Goal: Book appointment/travel/reservation

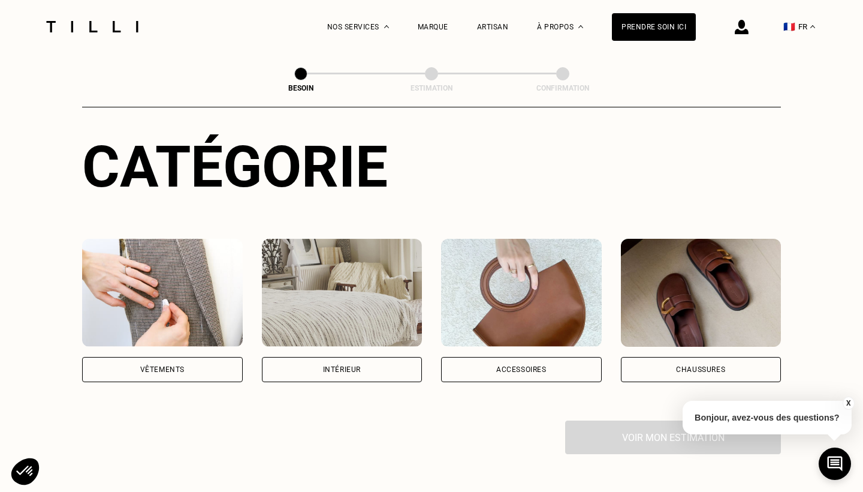
click at [152, 304] on img at bounding box center [162, 293] width 161 height 108
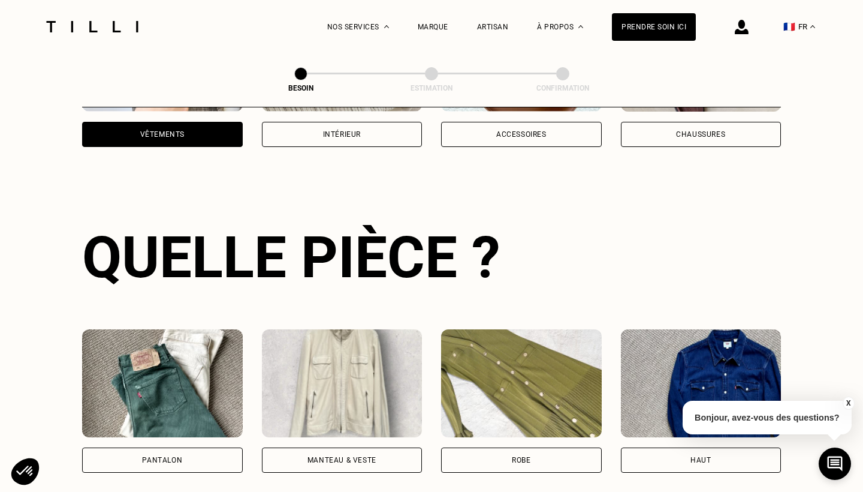
scroll to position [390, 0]
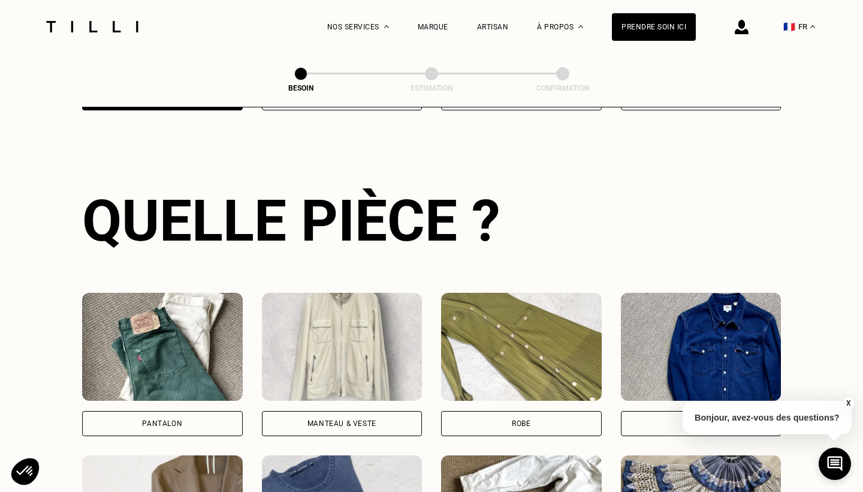
click at [186, 411] on div "Pantalon" at bounding box center [162, 423] width 161 height 25
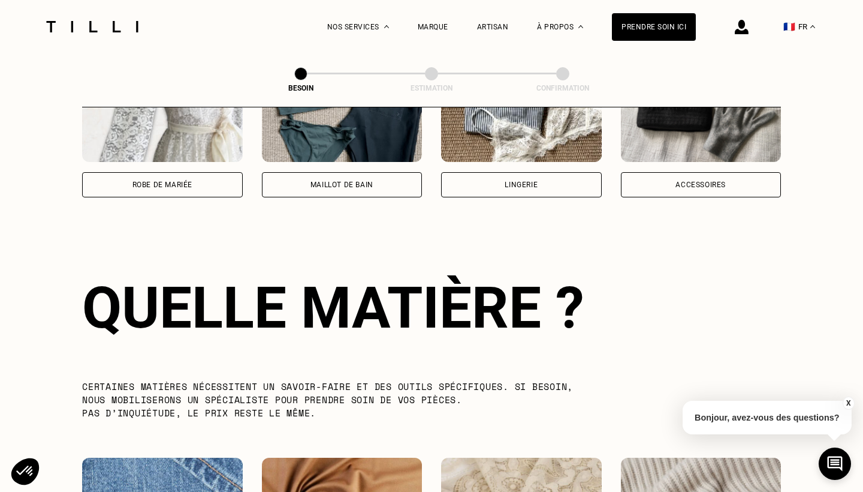
scroll to position [1041, 0]
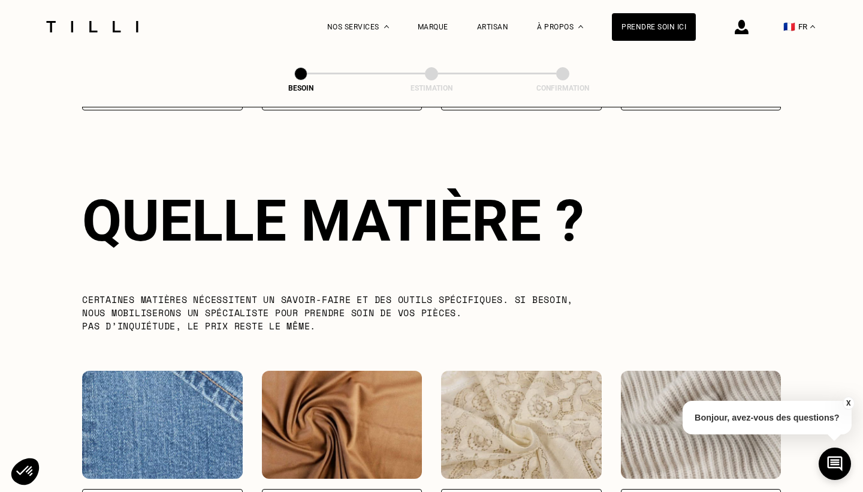
click at [186, 411] on img at bounding box center [162, 424] width 161 height 108
select select "FR"
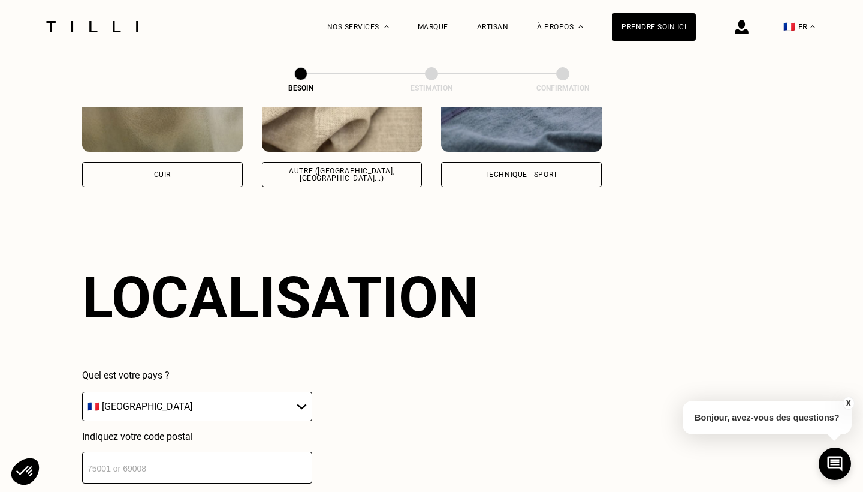
scroll to position [1607, 0]
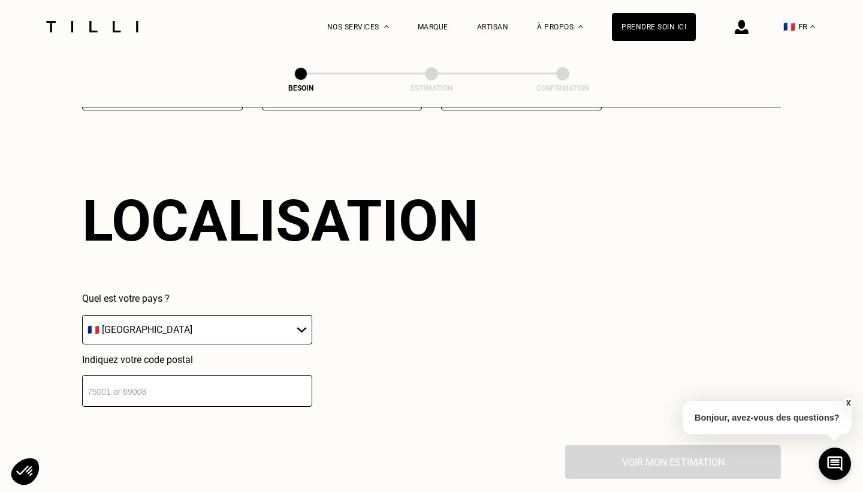
click at [237, 378] on input "number" at bounding box center [197, 391] width 230 height 32
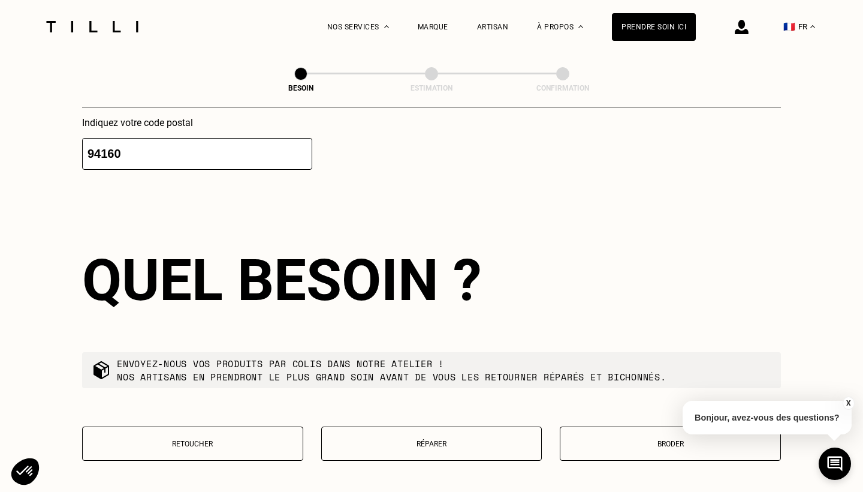
scroll to position [1907, 0]
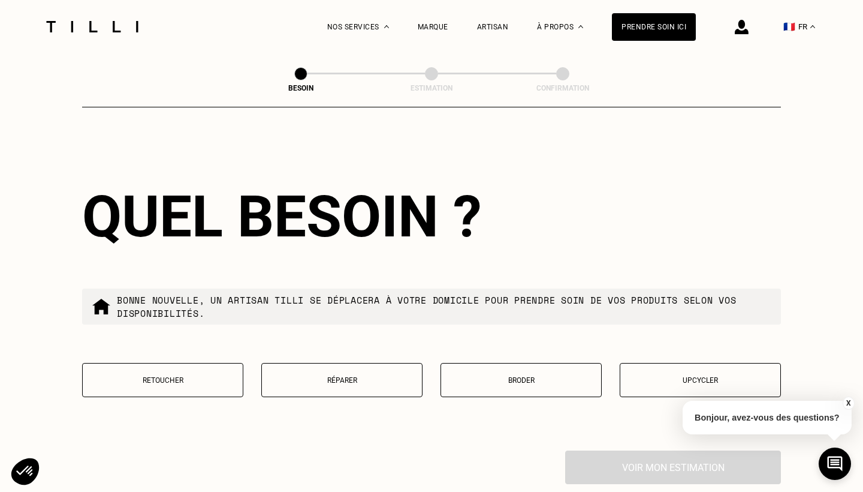
type input "94160"
click at [334, 376] on p "Réparer" at bounding box center [342, 380] width 148 height 8
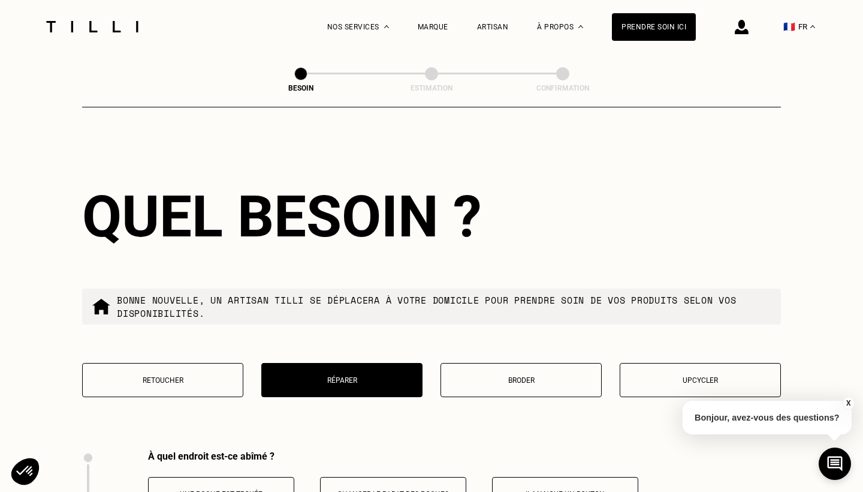
scroll to position [2213, 0]
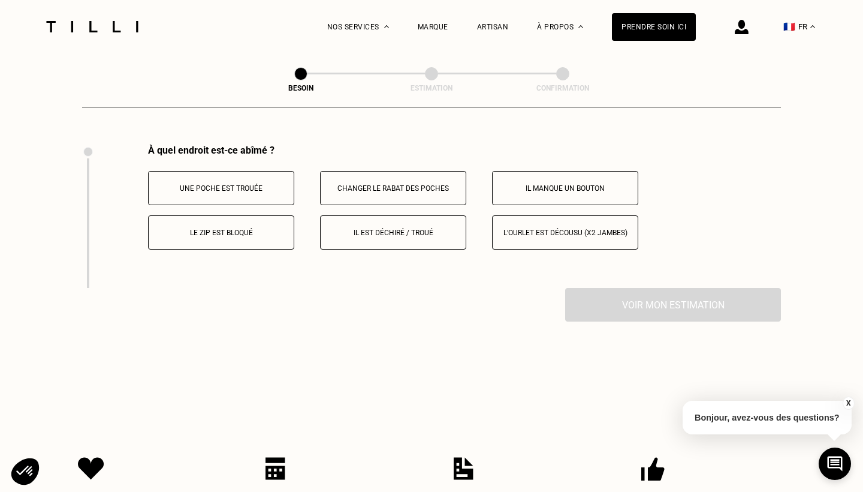
click at [382, 228] on p "Il est déchiré / troué" at bounding box center [393, 232] width 133 height 8
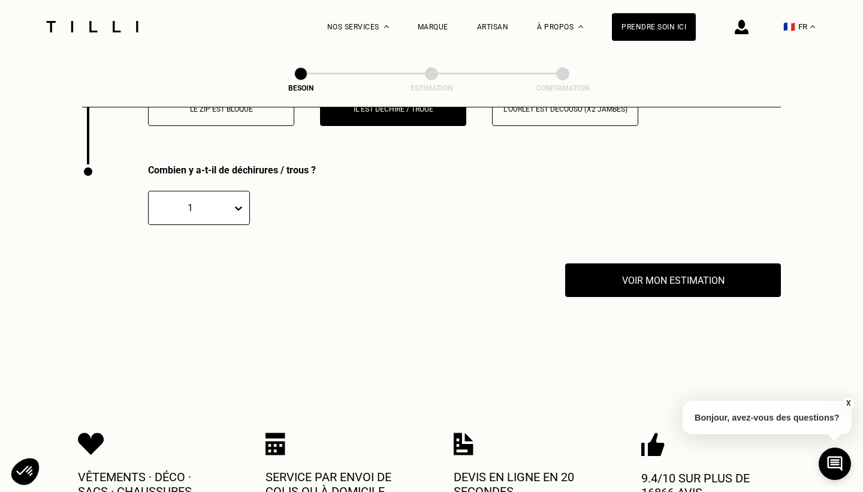
scroll to position [2356, 0]
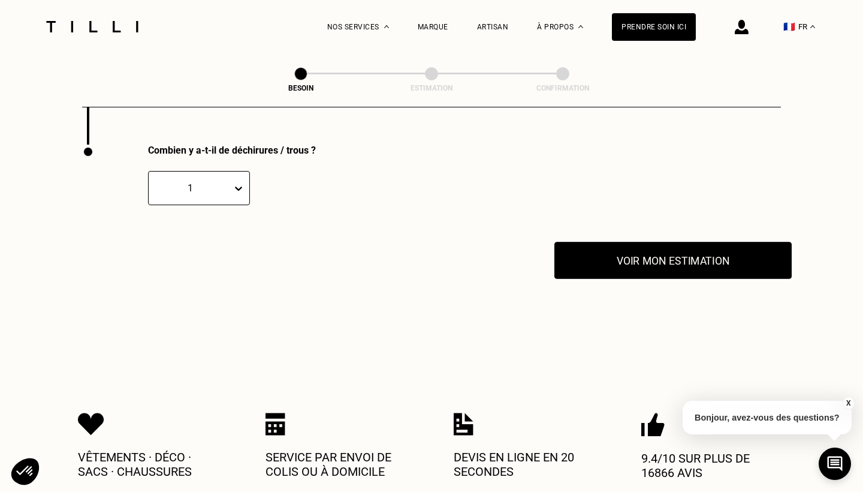
click at [665, 248] on button "Voir mon estimation" at bounding box center [672, 260] width 237 height 37
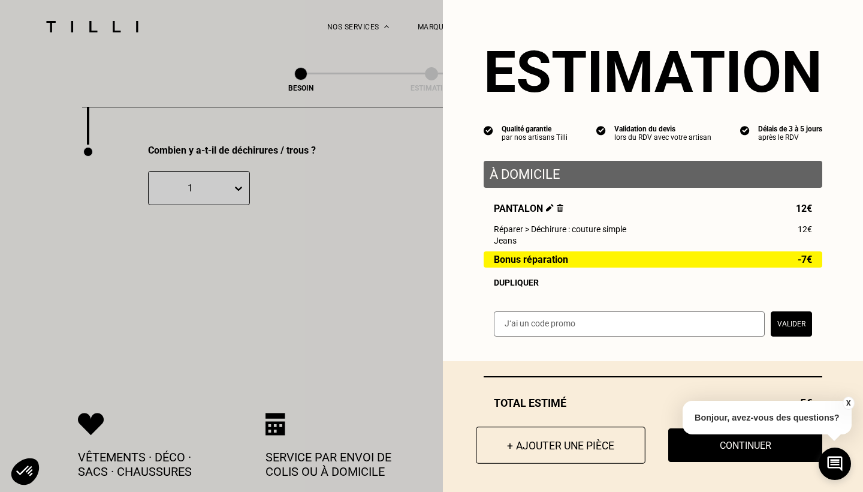
click at [539, 445] on button "+ Ajouter une pièce" at bounding box center [561, 444] width 170 height 37
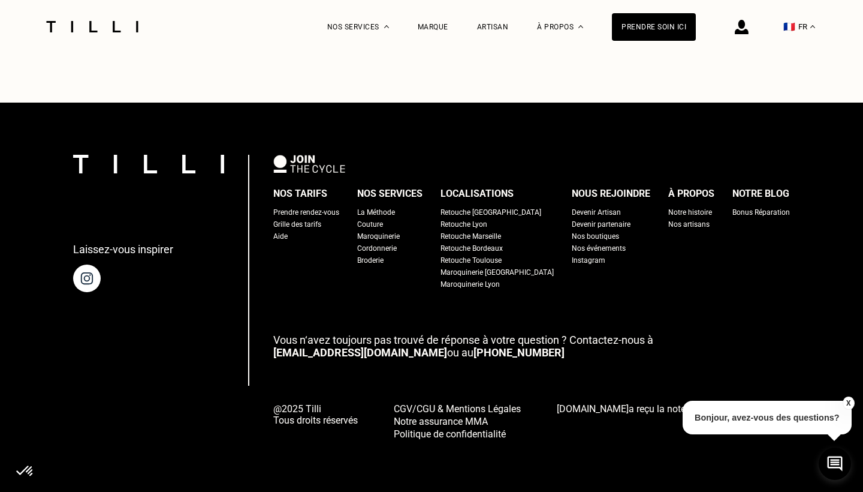
scroll to position [0, 0]
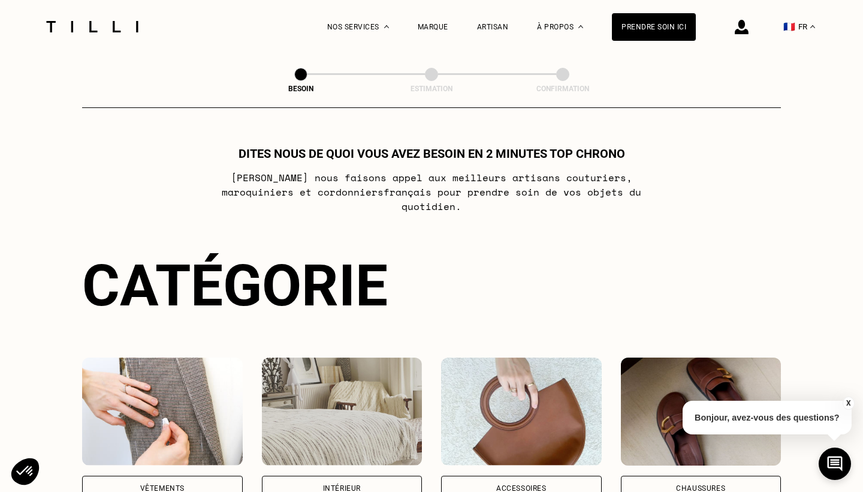
click at [191, 475] on div "Vêtements" at bounding box center [162, 487] width 161 height 25
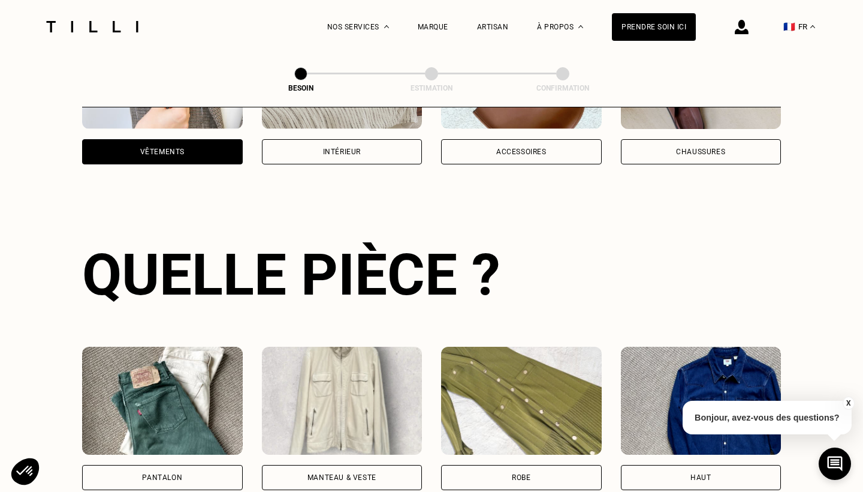
scroll to position [390, 0]
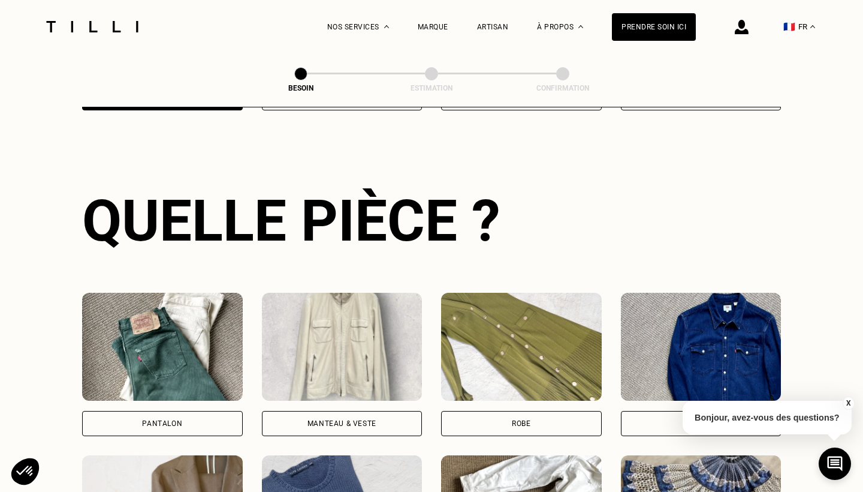
click at [180, 420] on div "Pantalon" at bounding box center [162, 423] width 40 height 7
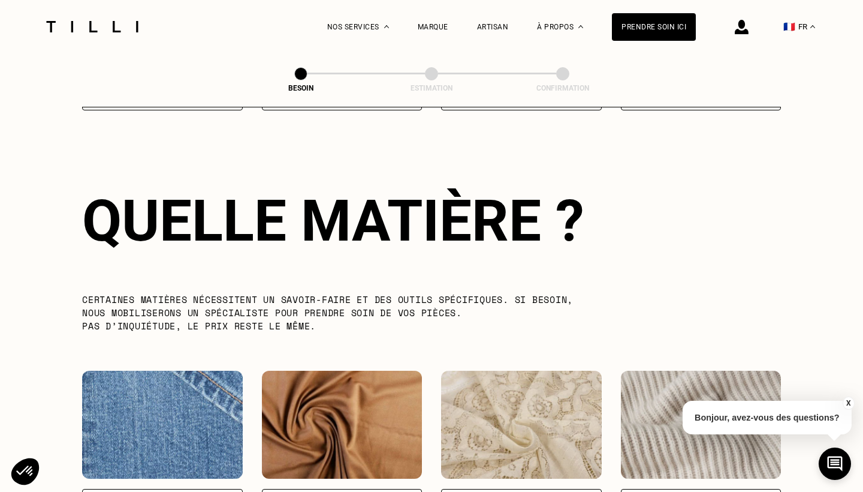
click at [180, 408] on img at bounding box center [162, 424] width 161 height 108
select select "FR"
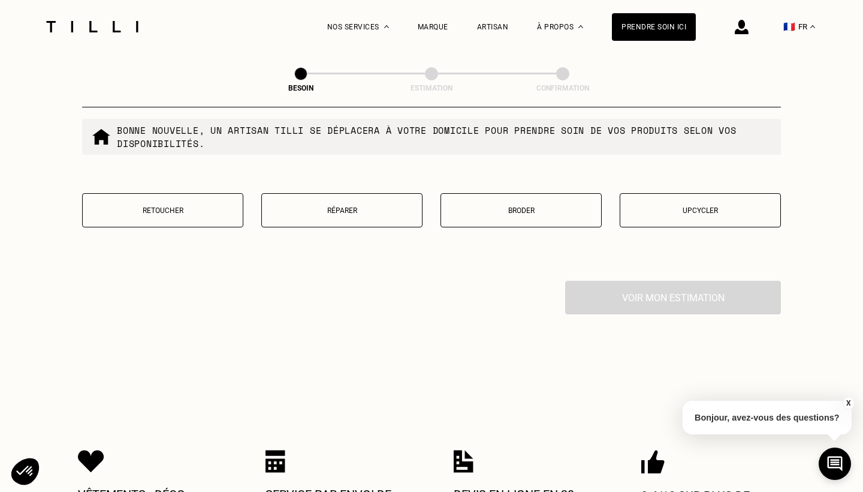
scroll to position [2078, 0]
click at [341, 205] on p "Réparer" at bounding box center [342, 209] width 148 height 8
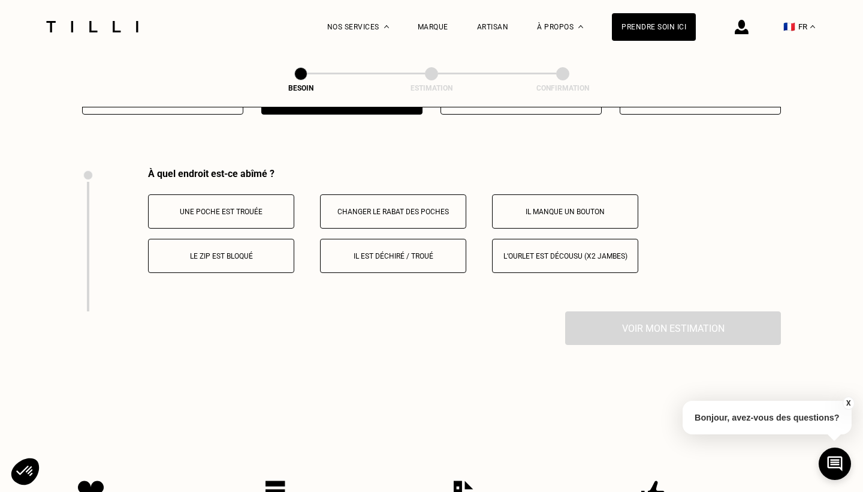
scroll to position [2213, 0]
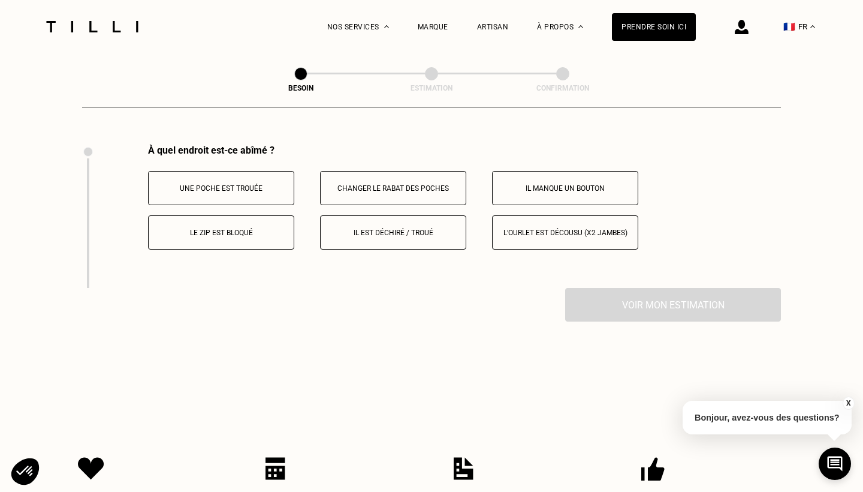
click at [392, 228] on p "Il est déchiré / troué" at bounding box center [393, 232] width 133 height 8
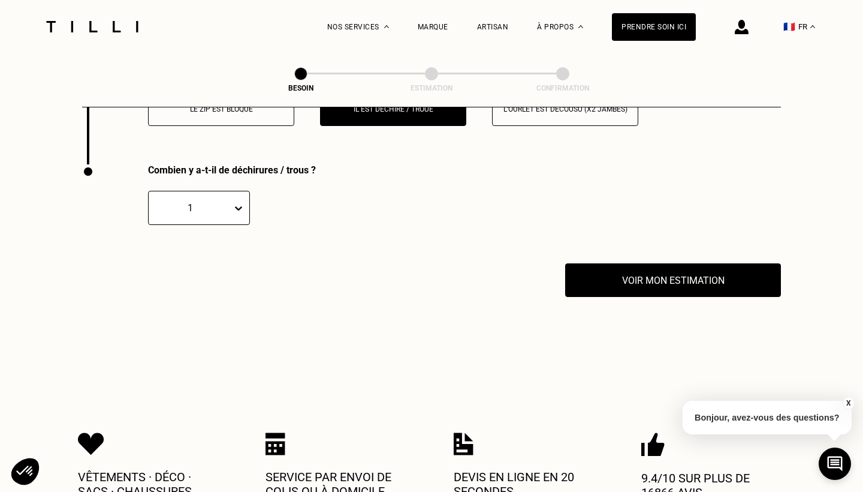
scroll to position [2356, 0]
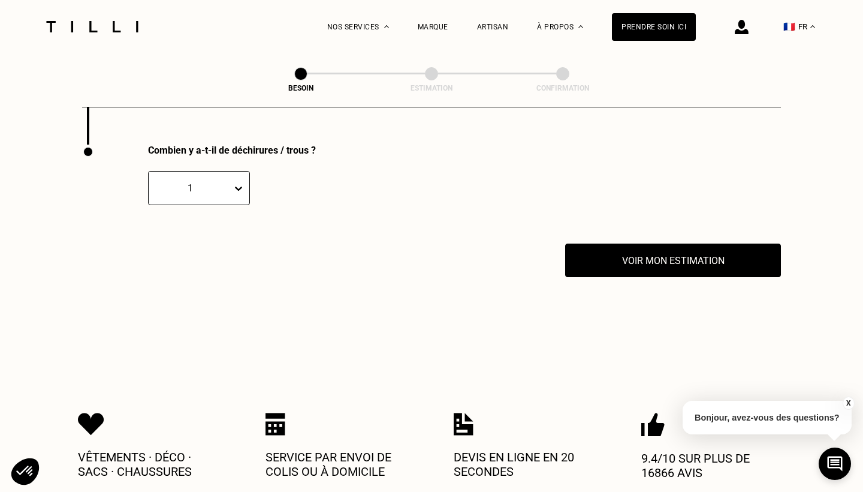
click at [236, 182] on icon at bounding box center [239, 188] width 12 height 12
click at [188, 241] on div "2" at bounding box center [199, 245] width 102 height 22
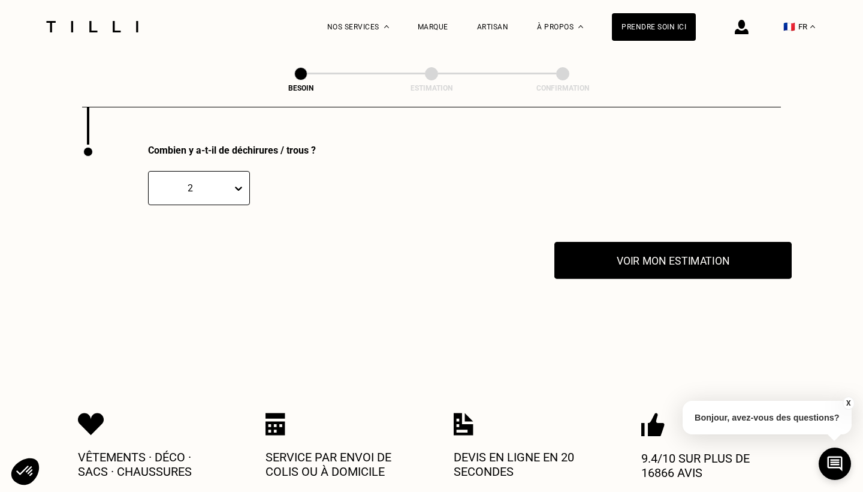
click at [648, 258] on button "Voir mon estimation" at bounding box center [672, 260] width 237 height 37
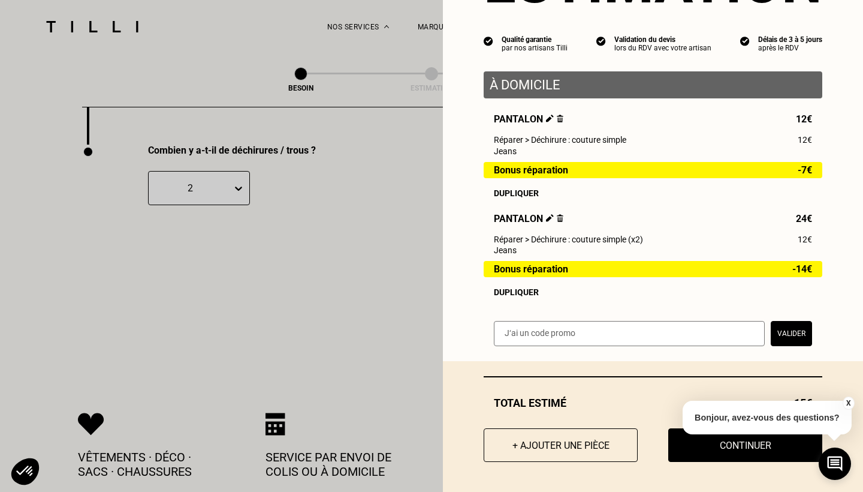
scroll to position [89, 0]
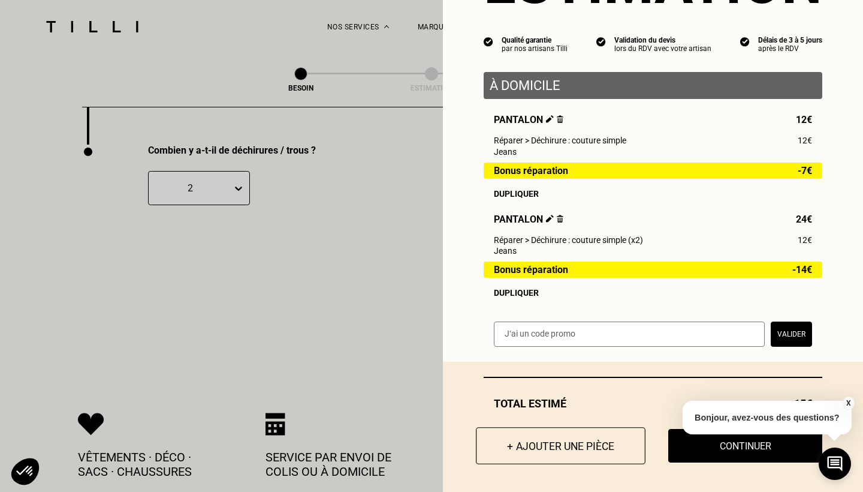
click at [546, 444] on button "+ Ajouter une pièce" at bounding box center [561, 445] width 170 height 37
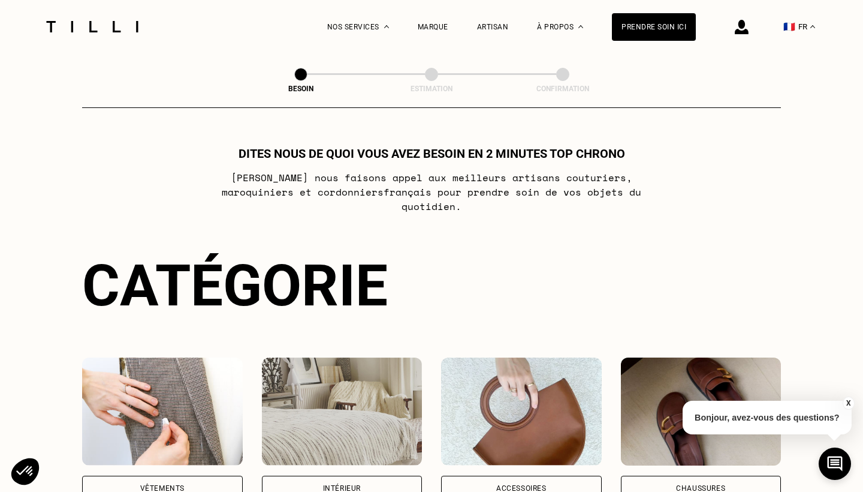
click at [183, 484] on div "Vêtements" at bounding box center [162, 487] width 44 height 7
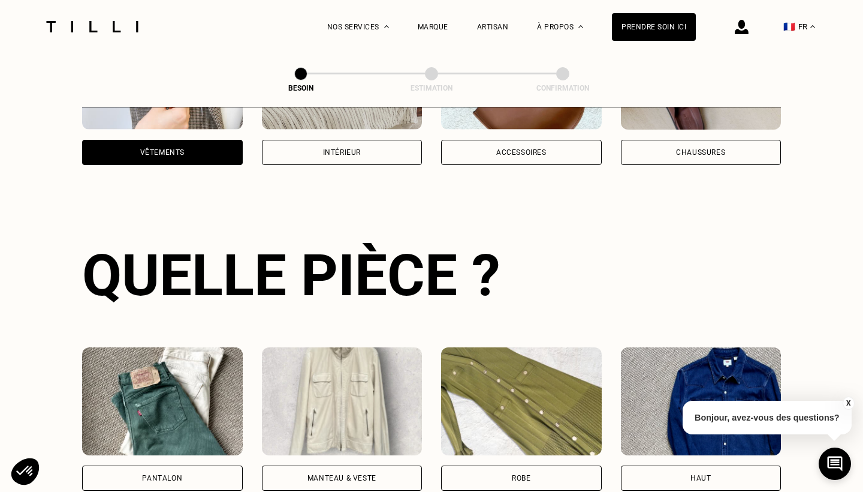
scroll to position [390, 0]
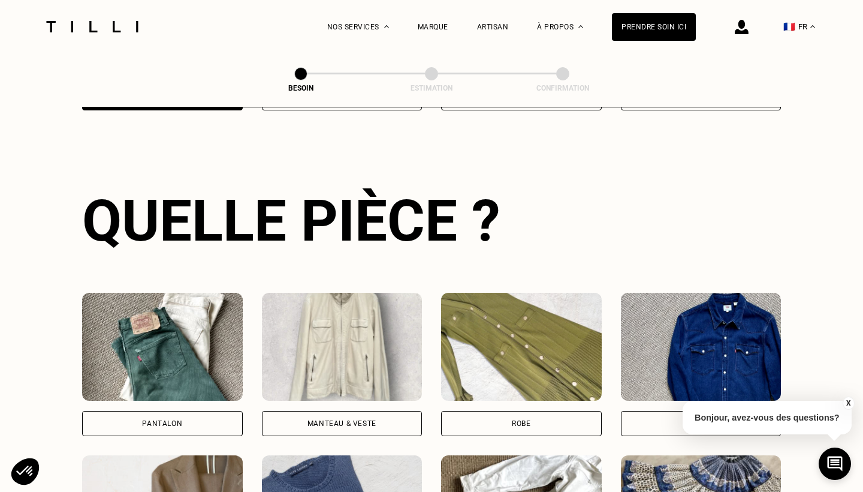
click at [183, 414] on div "Pantalon" at bounding box center [162, 423] width 161 height 25
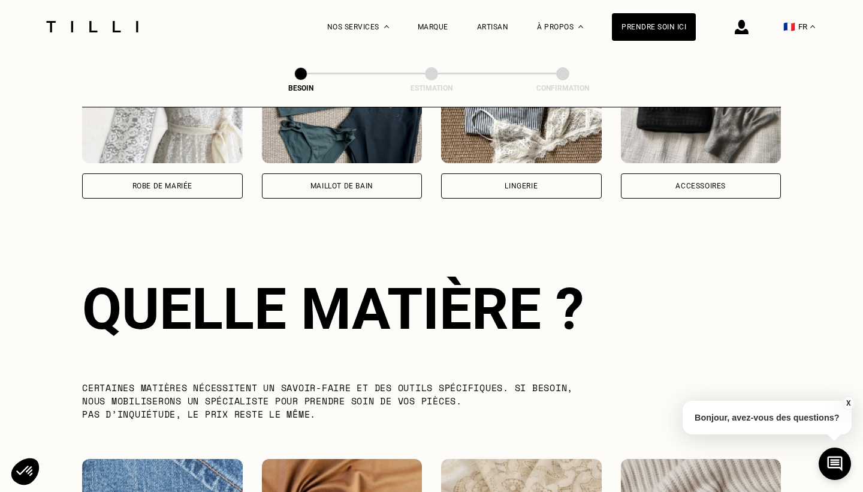
scroll to position [1041, 0]
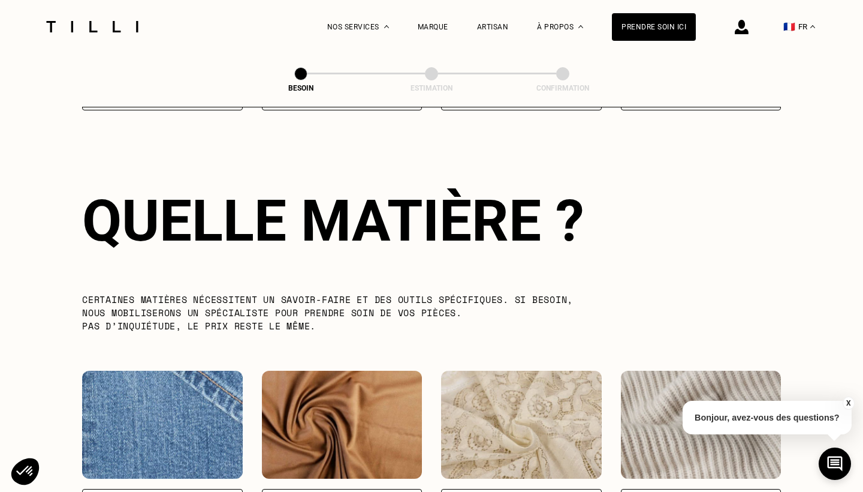
click at [171, 489] on div "Jeans" at bounding box center [162, 501] width 161 height 25
select select "FR"
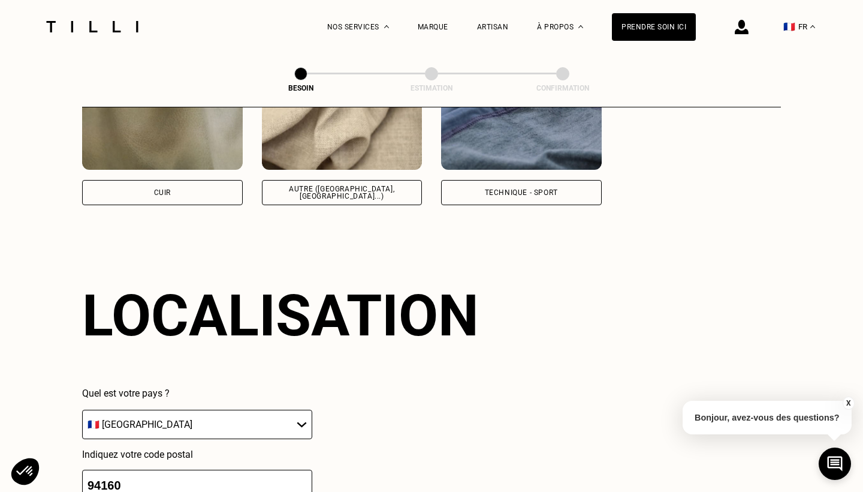
scroll to position [1607, 0]
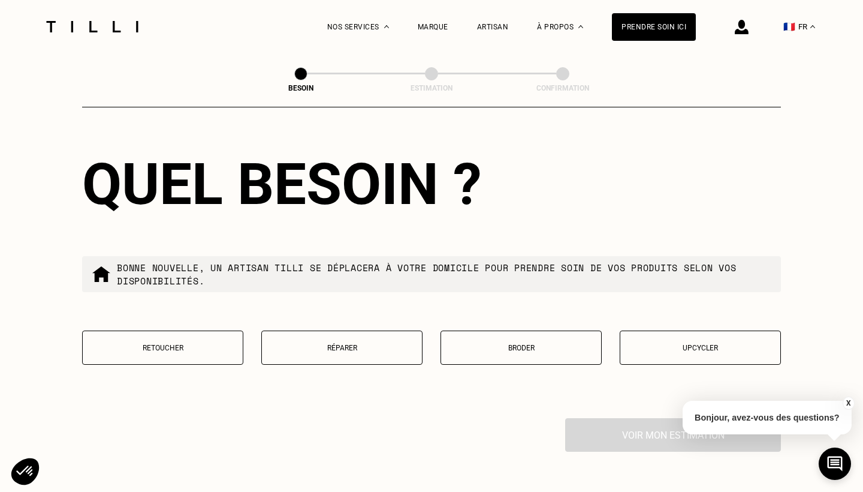
click at [341, 330] on button "Réparer" at bounding box center [341, 347] width 161 height 34
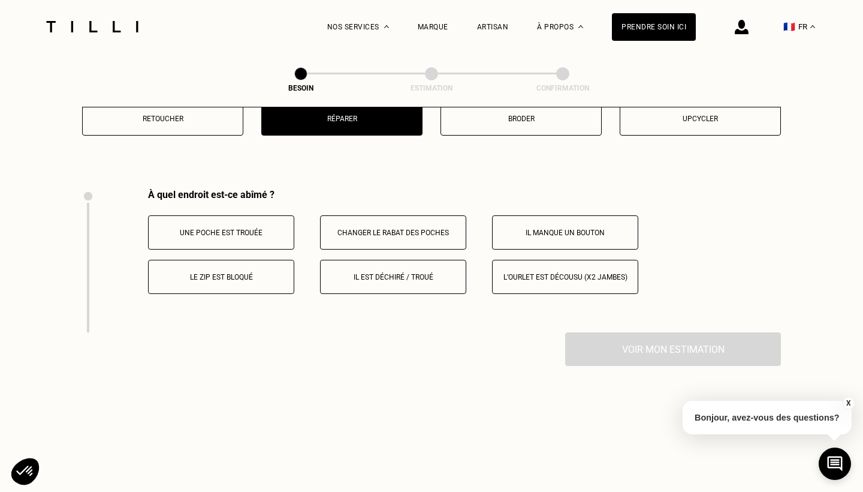
scroll to position [2213, 0]
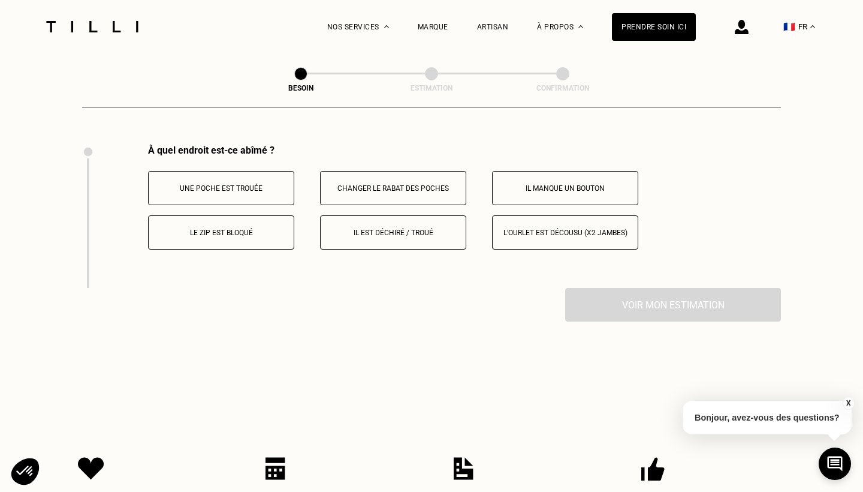
click at [376, 228] on p "Il est déchiré / troué" at bounding box center [393, 232] width 133 height 8
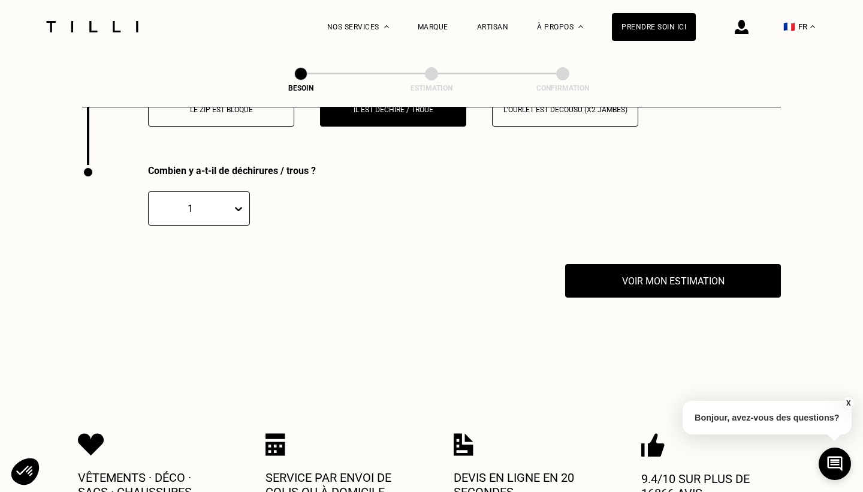
scroll to position [2356, 0]
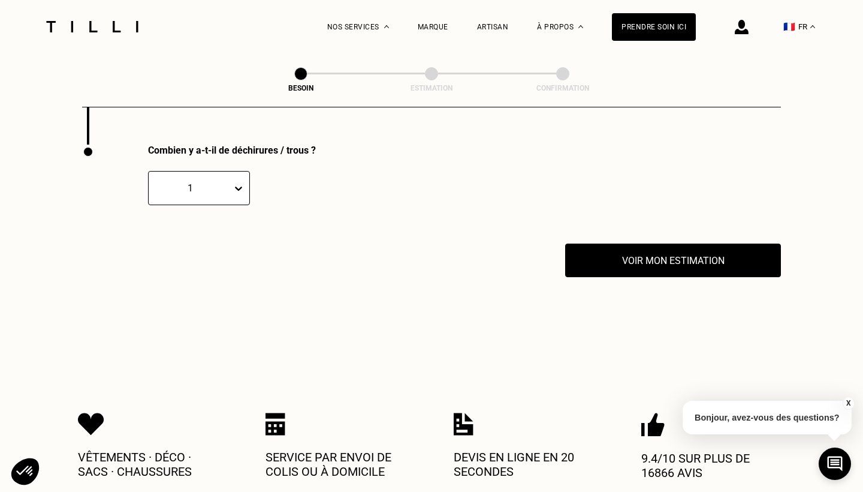
click at [242, 182] on icon at bounding box center [239, 188] width 12 height 12
click at [194, 261] on div "3" at bounding box center [199, 268] width 102 height 22
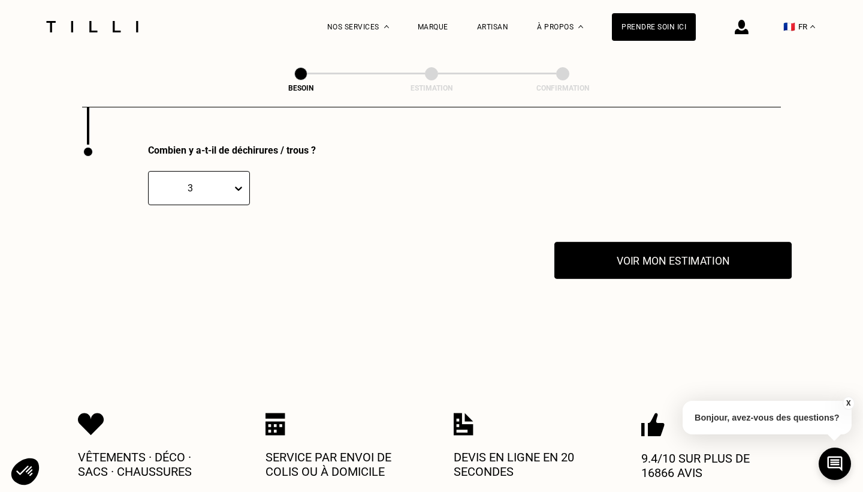
click at [700, 246] on button "Voir mon estimation" at bounding box center [672, 260] width 237 height 37
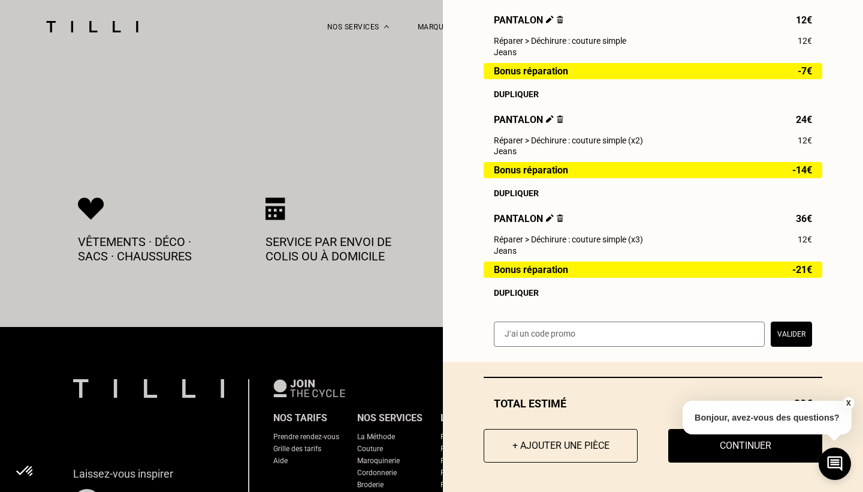
scroll to position [2603, 0]
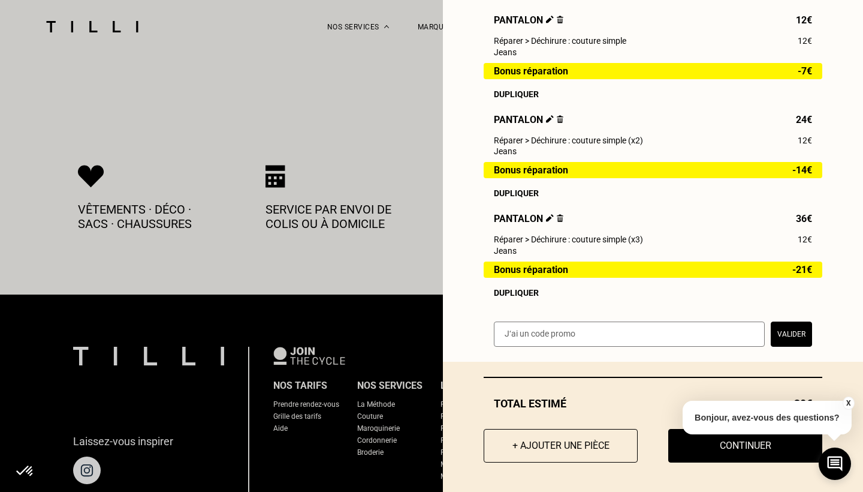
click at [848, 403] on button "X" at bounding box center [848, 402] width 12 height 13
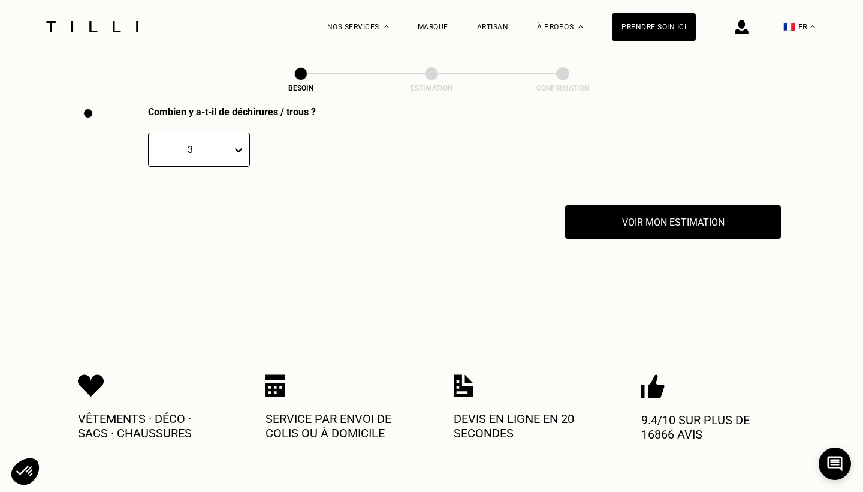
scroll to position [2389, 0]
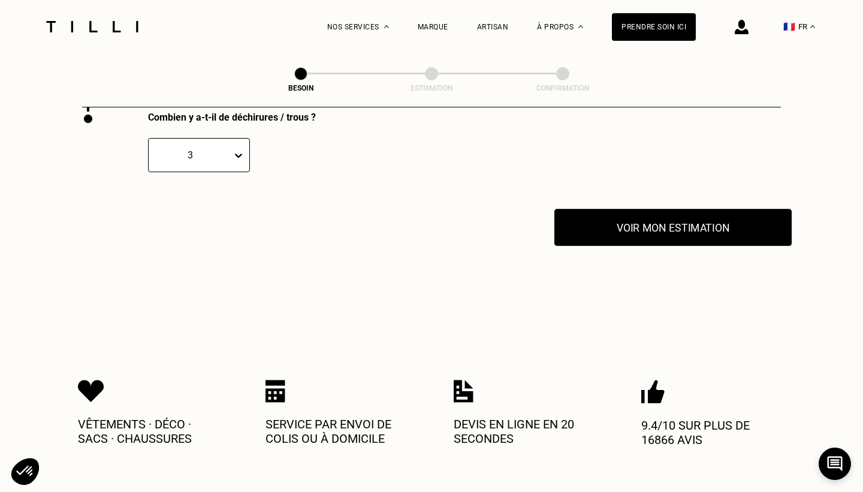
click at [669, 221] on button "Voir mon estimation" at bounding box center [672, 227] width 237 height 37
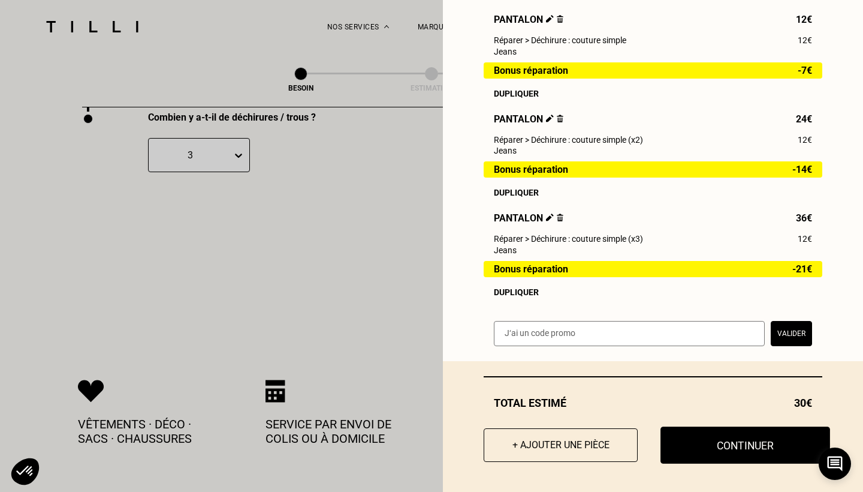
scroll to position [188, 0]
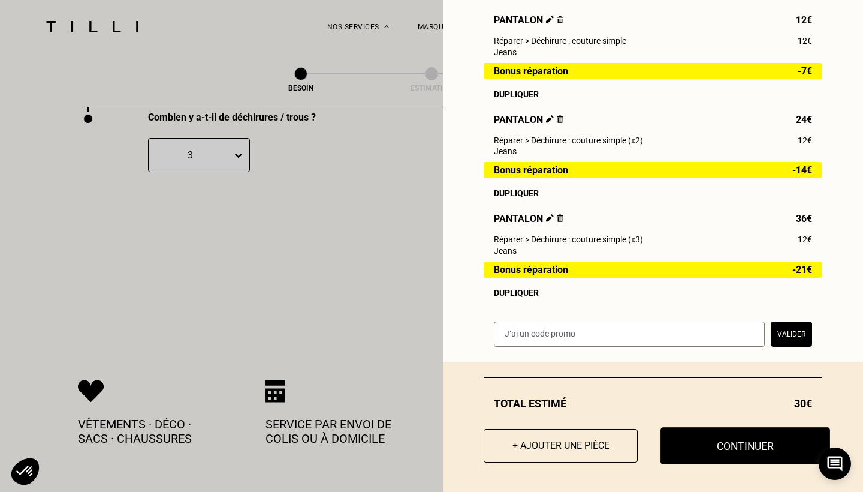
click at [737, 444] on button "Continuer" at bounding box center [746, 445] width 170 height 37
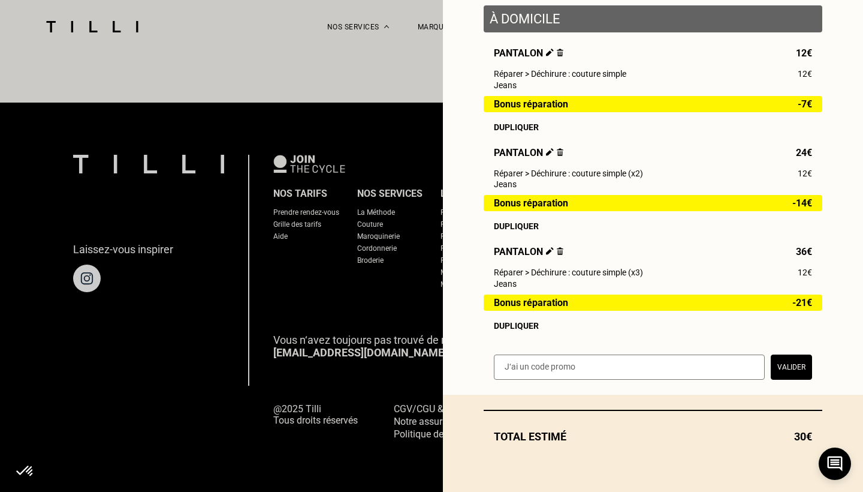
scroll to position [721, 0]
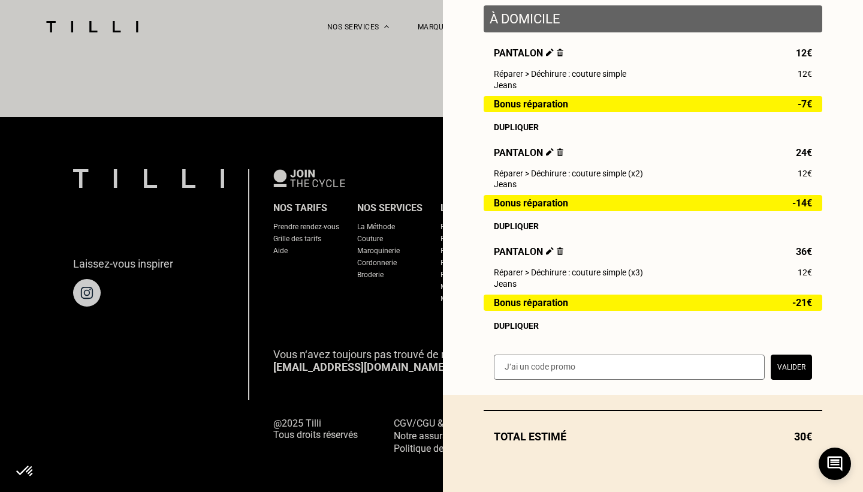
select select "FR"
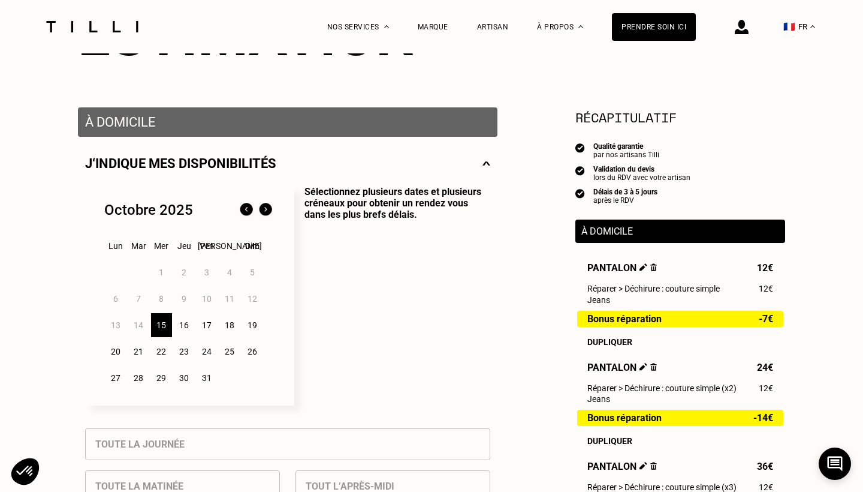
scroll to position [186, 0]
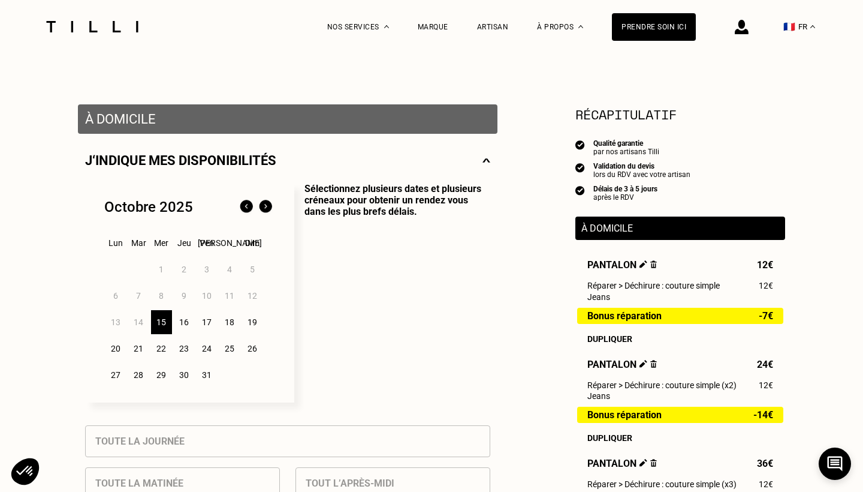
click at [186, 324] on div "16" at bounding box center [184, 322] width 21 height 24
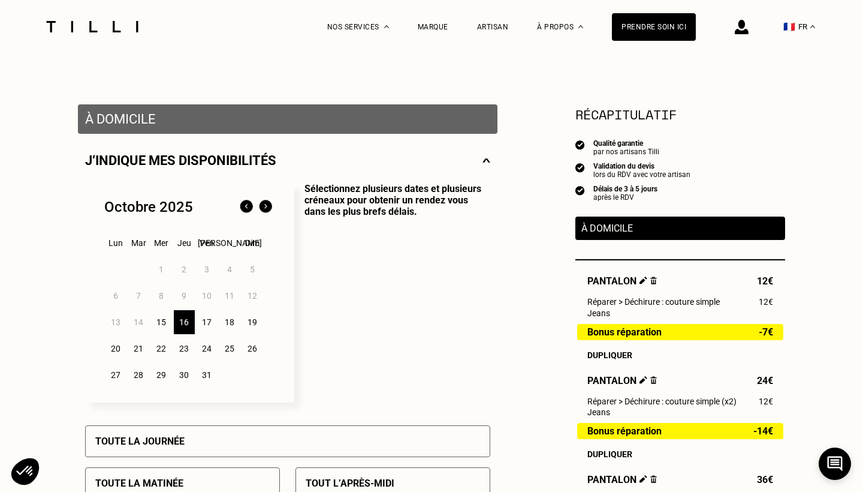
click at [202, 445] on div "Toute la journée" at bounding box center [287, 441] width 405 height 32
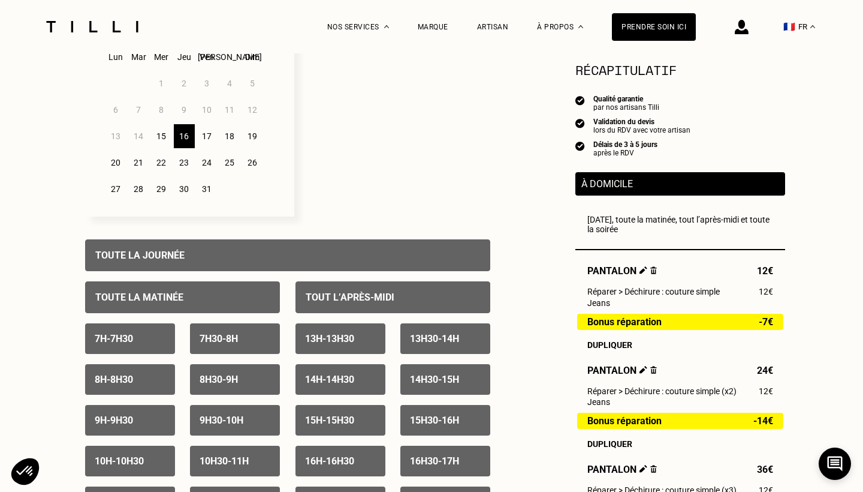
scroll to position [373, 0]
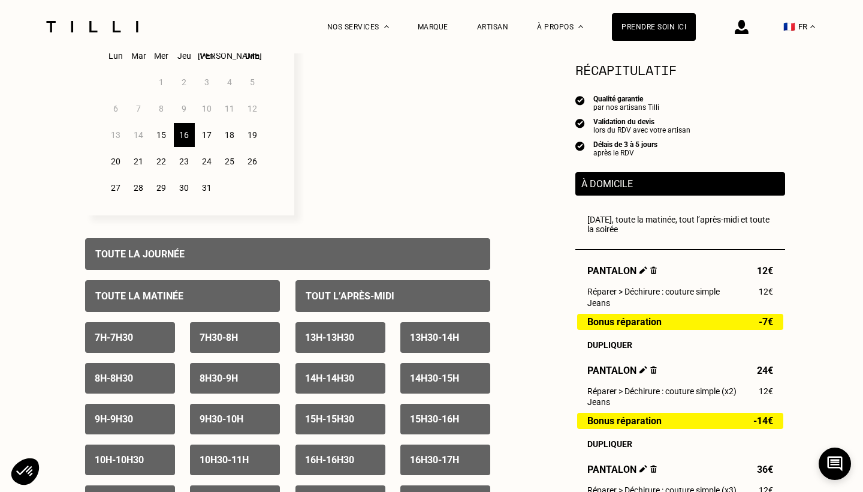
click at [194, 254] on div "Toute la journée" at bounding box center [287, 254] width 405 height 32
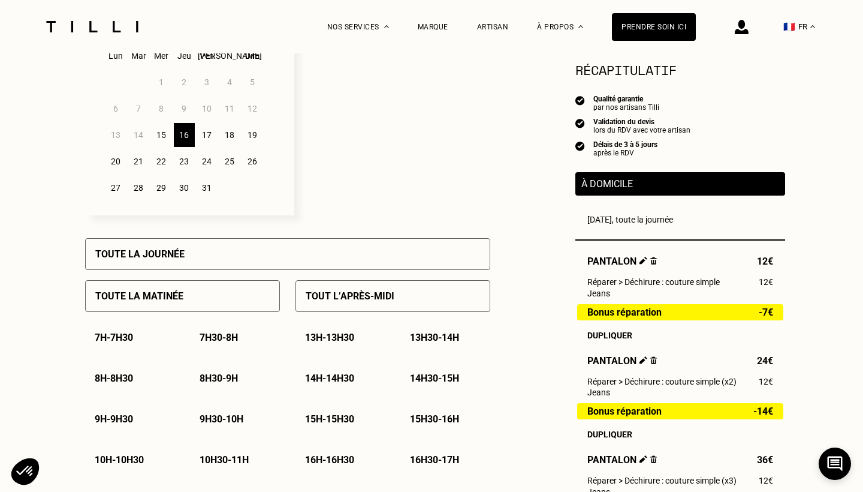
click at [320, 334] on p "13h - 13h30" at bounding box center [329, 336] width 49 height 11
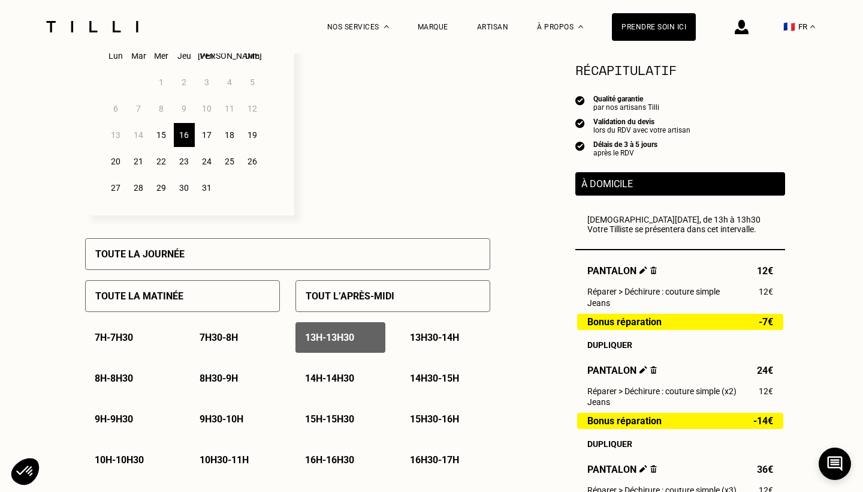
click at [418, 331] on div "13h30 - 14h" at bounding box center [445, 337] width 90 height 31
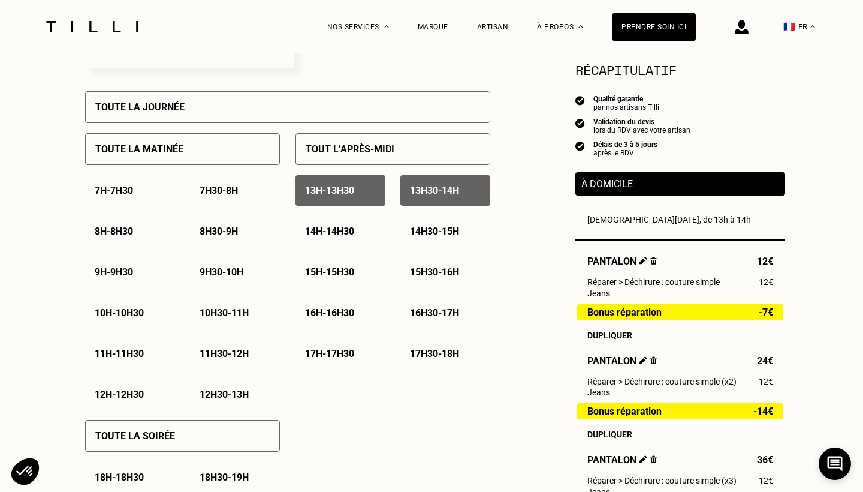
scroll to position [520, 0]
click at [126, 306] on div "10h - 10h30" at bounding box center [130, 312] width 90 height 31
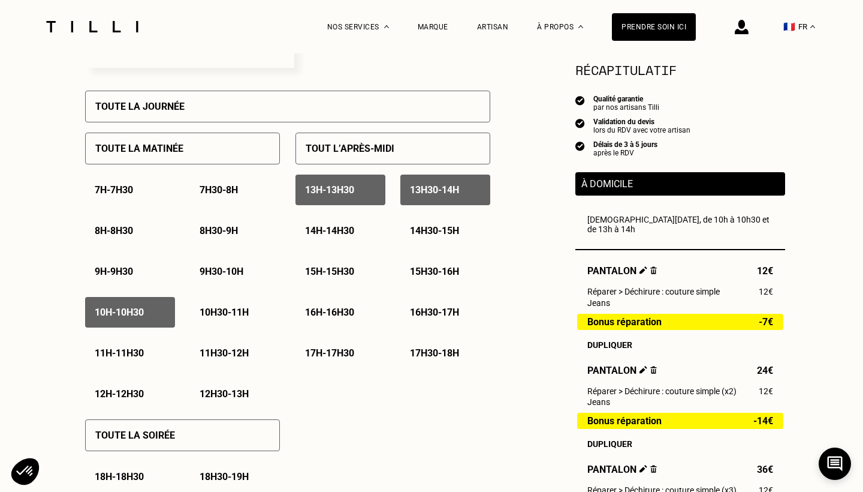
click at [122, 360] on div "11h - 11h30" at bounding box center [130, 352] width 90 height 31
click at [121, 393] on p "12h - 12h30" at bounding box center [119, 393] width 49 height 11
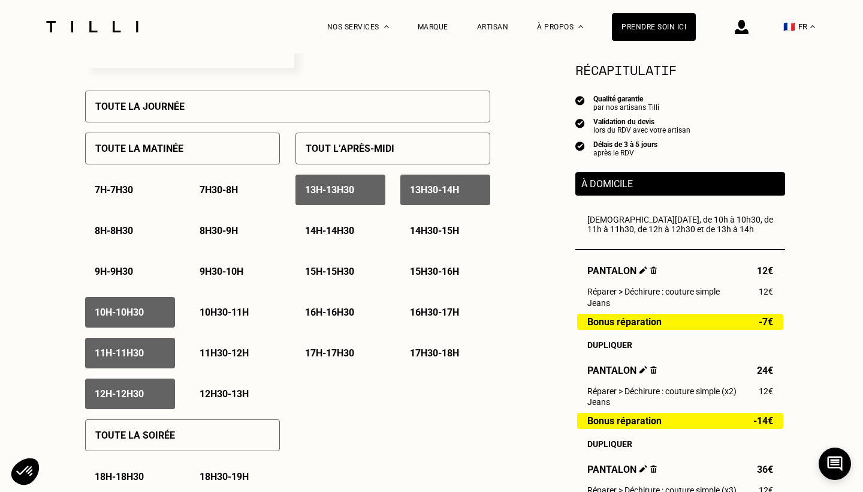
click at [240, 272] on p "9h30 - 10h" at bounding box center [222, 271] width 44 height 11
click at [237, 310] on p "10h30 - 11h" at bounding box center [224, 311] width 49 height 11
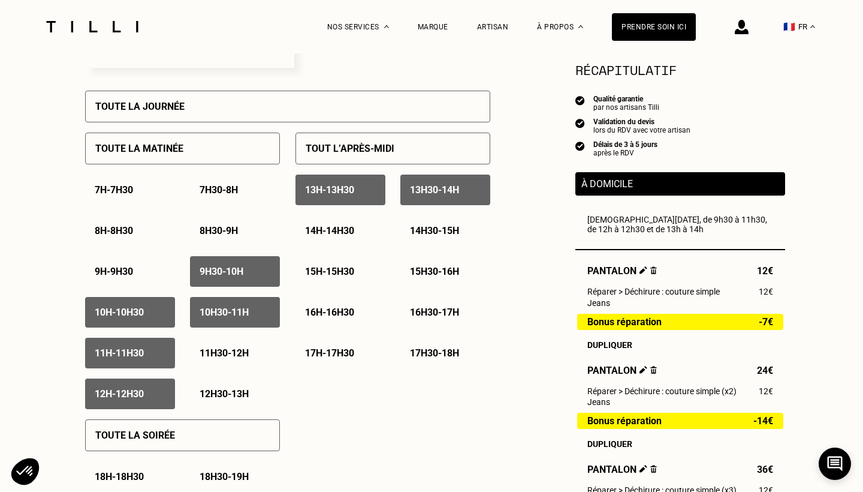
click at [232, 366] on div "11h30 - 12h" at bounding box center [235, 352] width 90 height 31
click at [244, 394] on p "12h30 - 13h" at bounding box center [224, 393] width 49 height 11
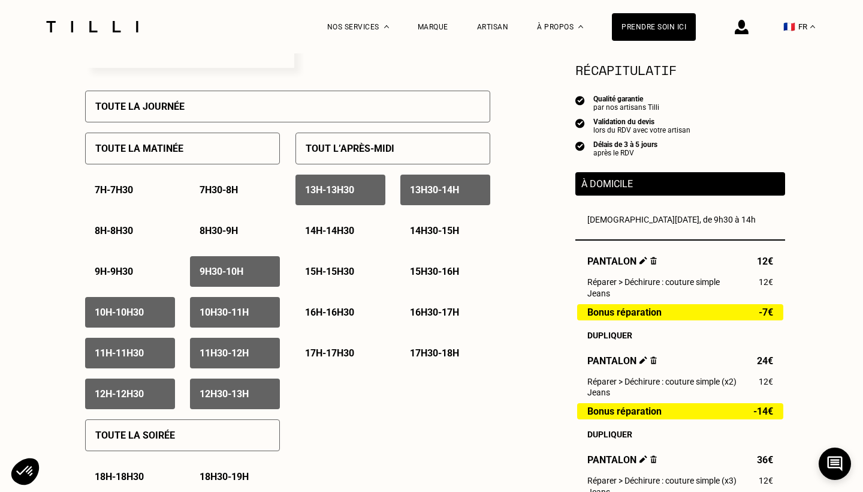
click at [346, 228] on p "14h - 14h30" at bounding box center [329, 230] width 49 height 11
click at [345, 273] on p "15h - 15h30" at bounding box center [329, 271] width 49 height 11
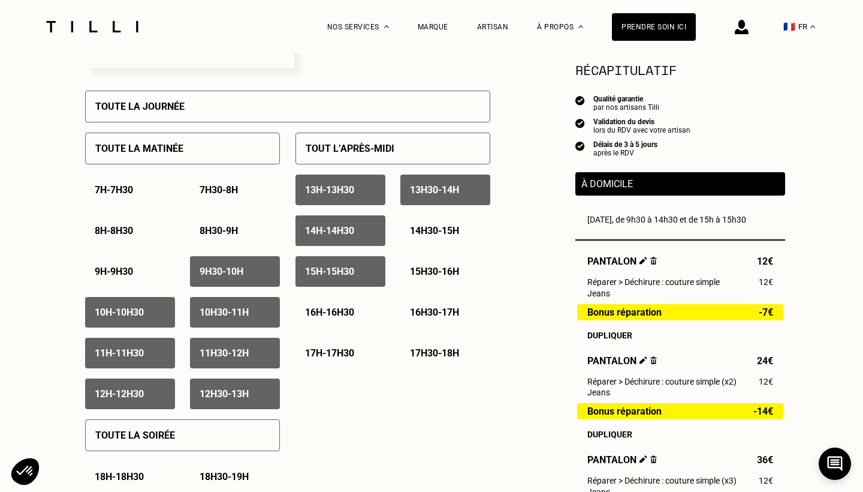
click at [344, 312] on p "16h - 16h30" at bounding box center [329, 311] width 49 height 11
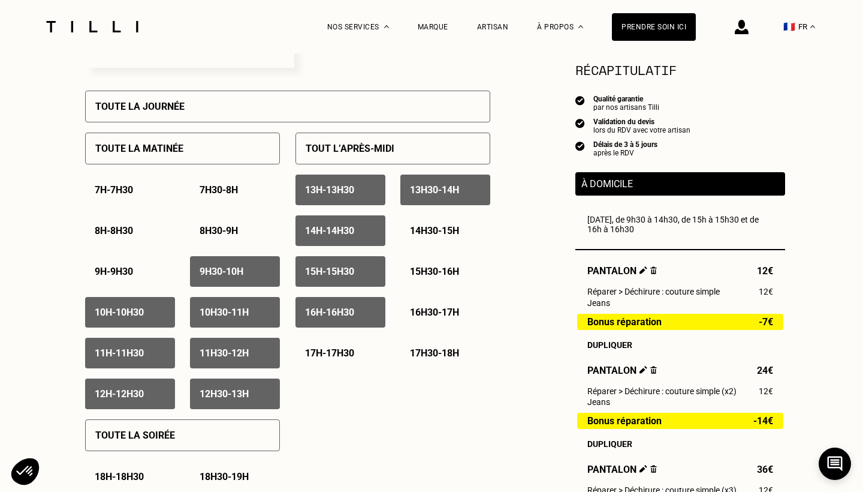
click at [449, 232] on p "14h30 - 15h" at bounding box center [434, 230] width 49 height 11
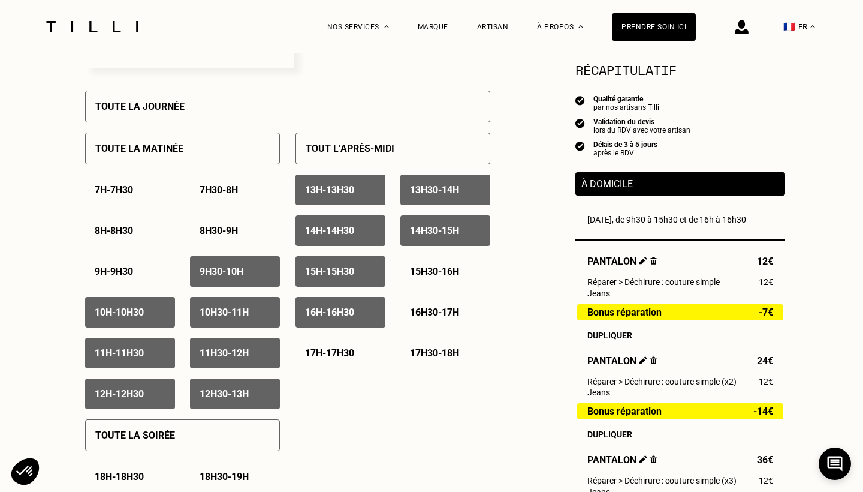
click at [447, 270] on p "15h30 - 16h" at bounding box center [434, 271] width 49 height 11
click at [438, 317] on p "16h30 - 17h" at bounding box center [434, 311] width 49 height 11
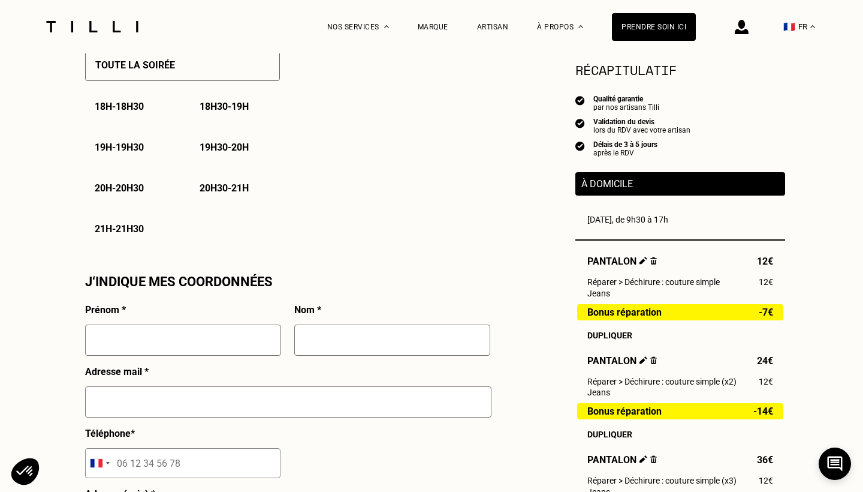
scroll to position [896, 0]
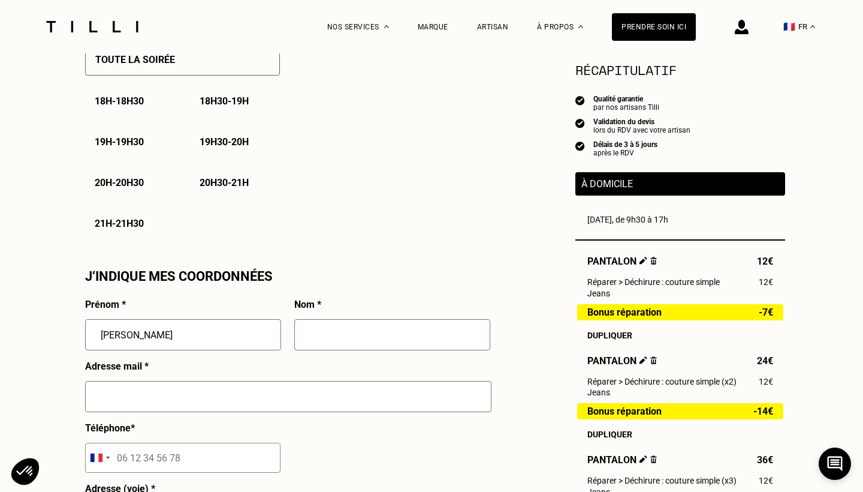
type input "[PERSON_NAME]"
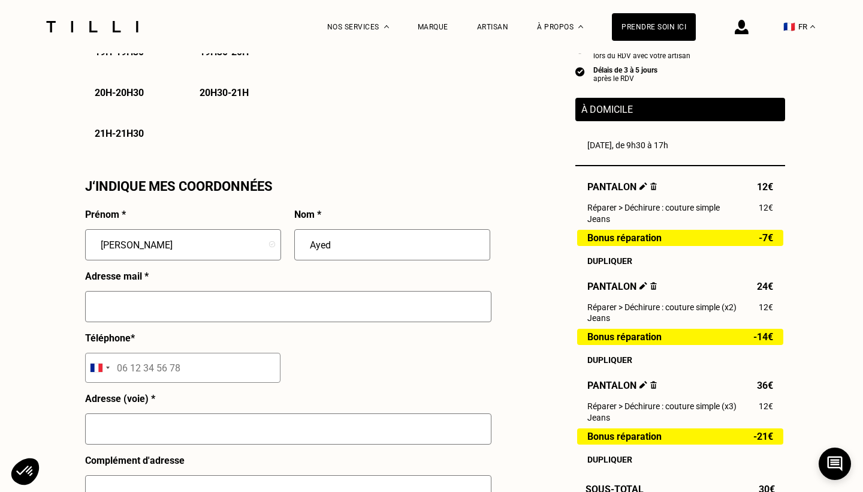
scroll to position [1099, 0]
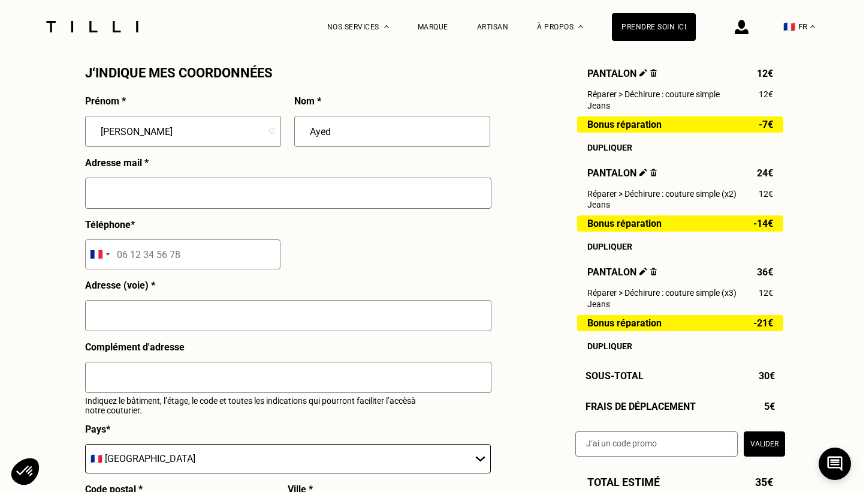
type input "Ayed"
type input "A"
type input "[PERSON_NAME][EMAIL_ADDRESS][DOMAIN_NAME]"
click at [138, 255] on input "tel" at bounding box center [182, 254] width 195 height 30
type input "06 16 50 42 22"
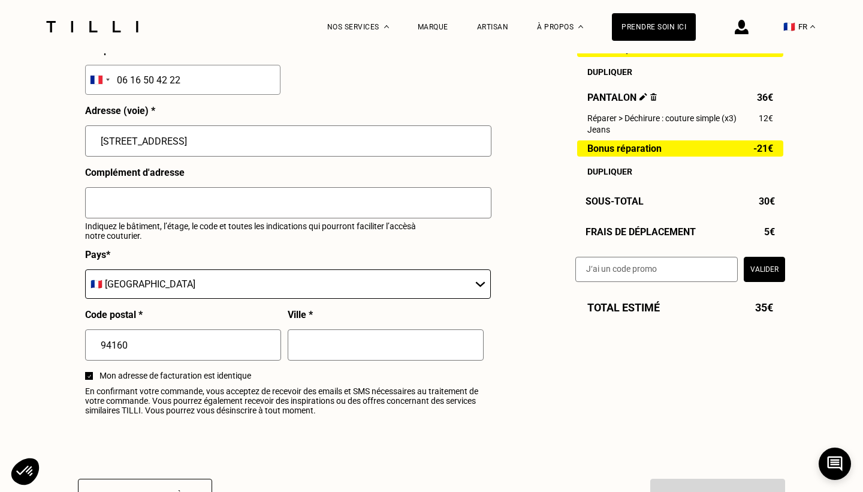
scroll to position [1300, 0]
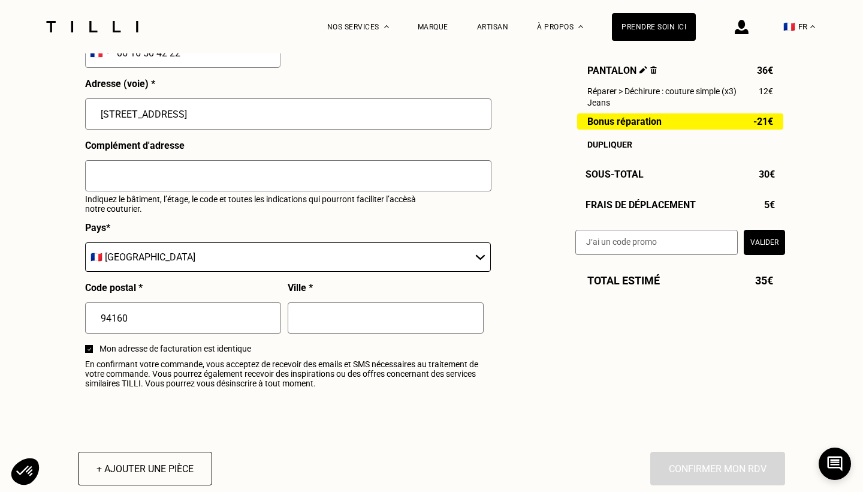
type input "[STREET_ADDRESS]"
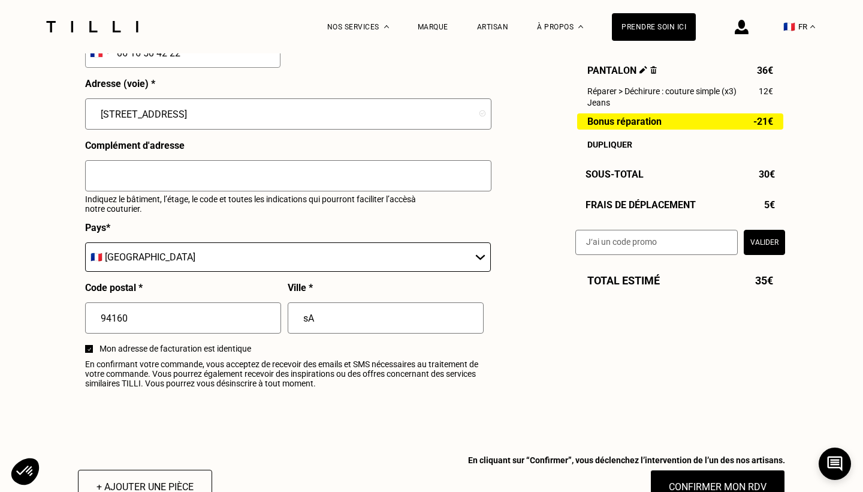
type input "s"
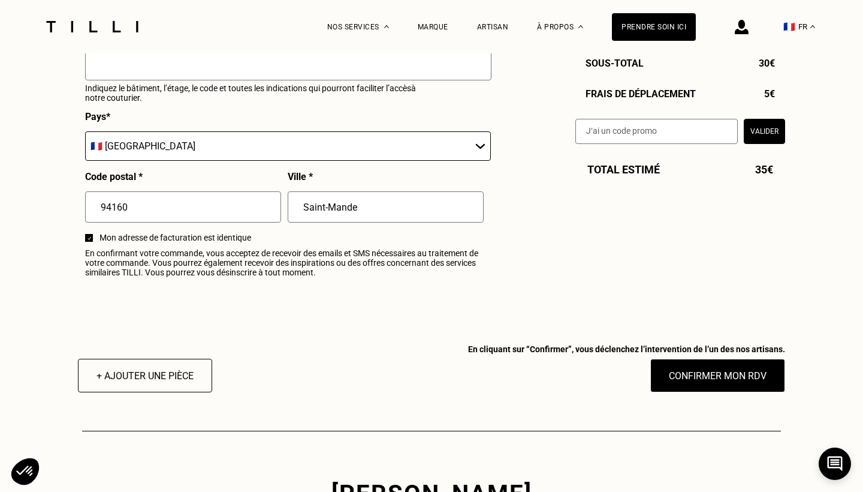
scroll to position [1412, 0]
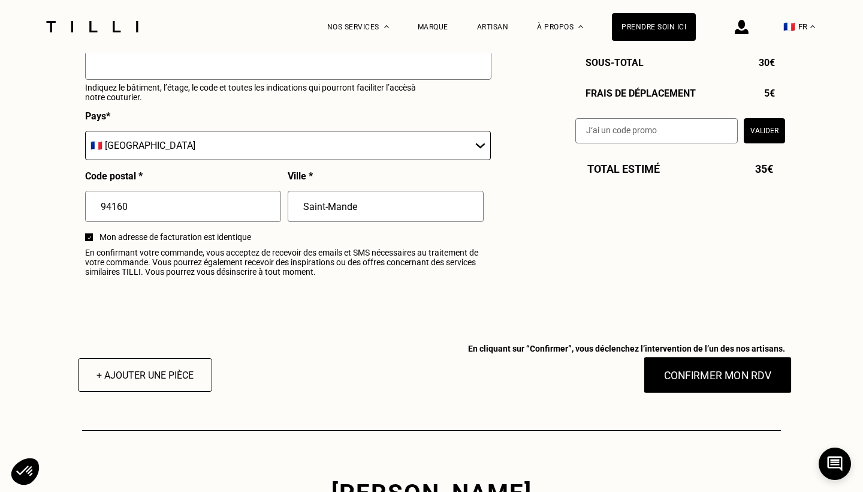
type input "Saint-Mande"
click at [751, 379] on button "Confirmer mon RDV" at bounding box center [718, 374] width 149 height 37
